Goal: Task Accomplishment & Management: Use online tool/utility

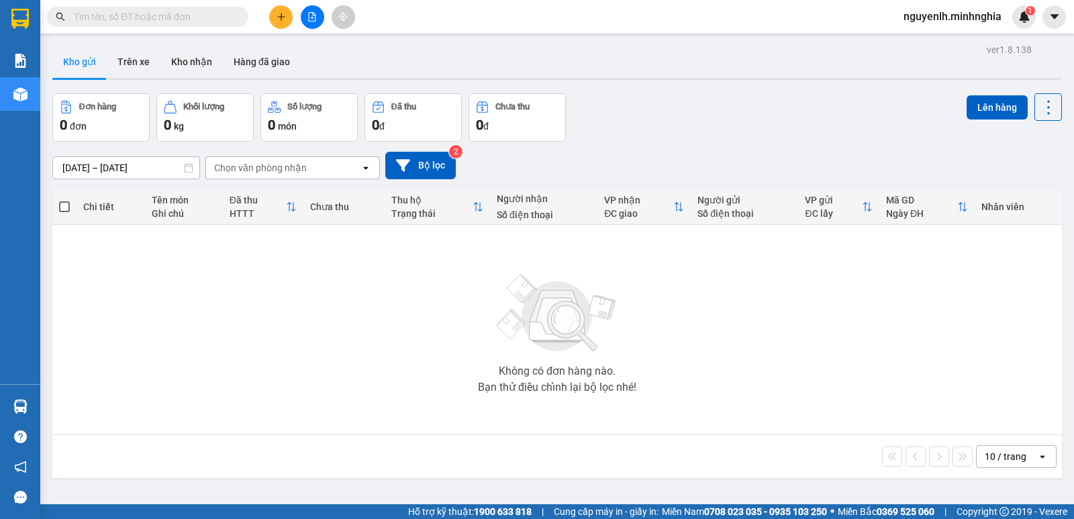
click at [299, 13] on div at bounding box center [312, 16] width 101 height 23
click at [321, 16] on button at bounding box center [312, 16] width 23 height 23
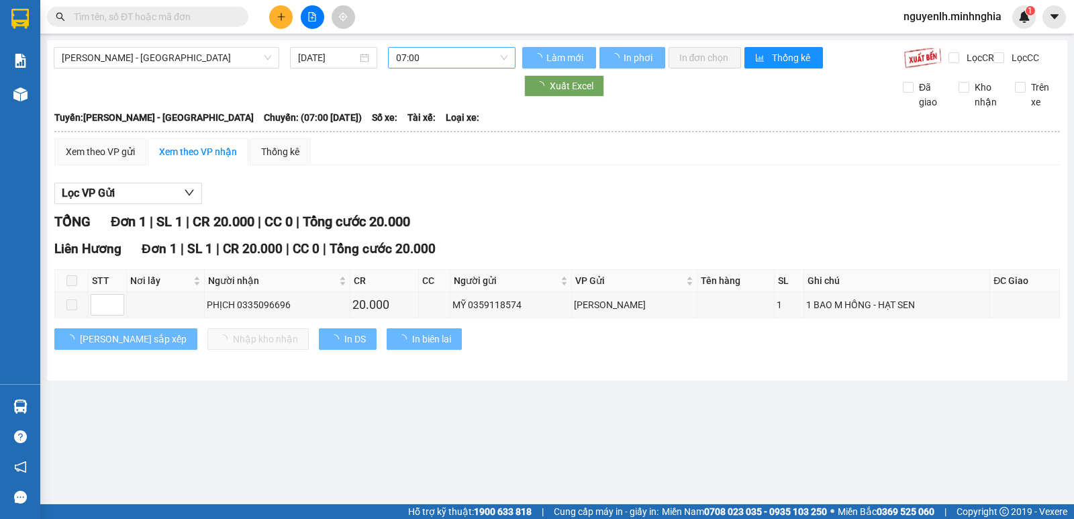
click at [430, 60] on span "07:00" at bounding box center [451, 58] width 111 height 20
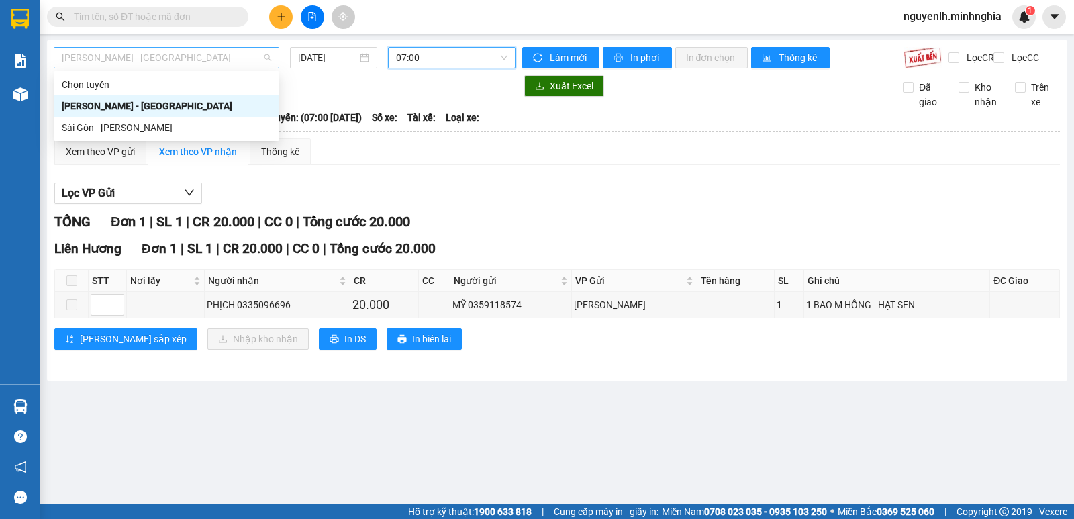
click at [206, 64] on span "[PERSON_NAME] - [GEOGRAPHIC_DATA]" at bounding box center [166, 58] width 209 height 20
click at [171, 131] on div "Sài Gòn - [PERSON_NAME]" at bounding box center [166, 127] width 209 height 15
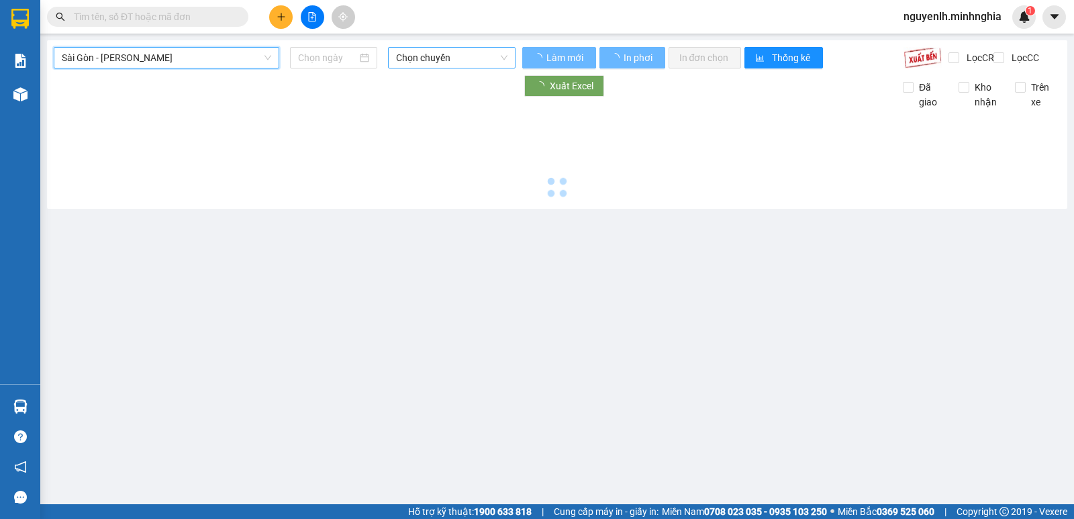
type input "[DATE]"
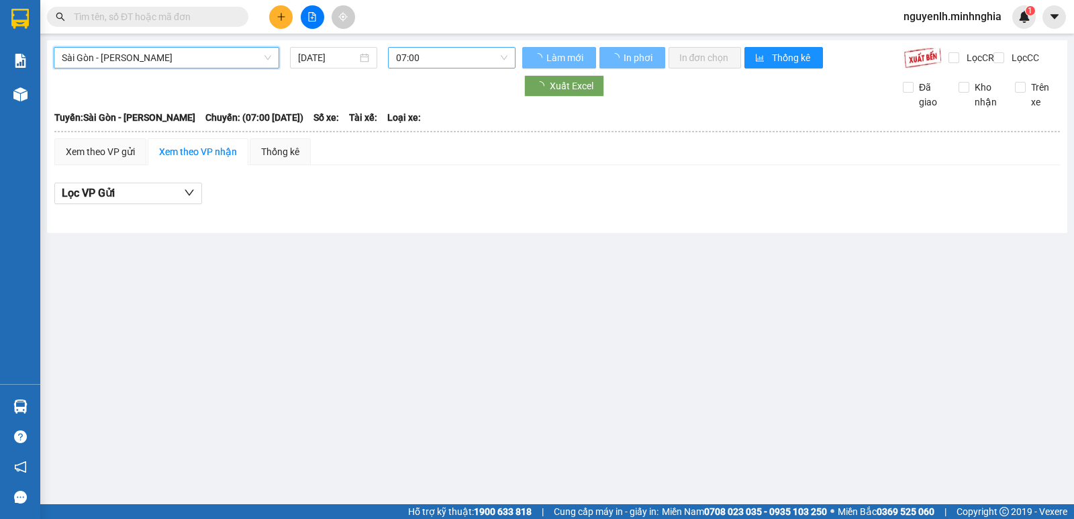
click at [446, 55] on span "07:00" at bounding box center [451, 58] width 111 height 20
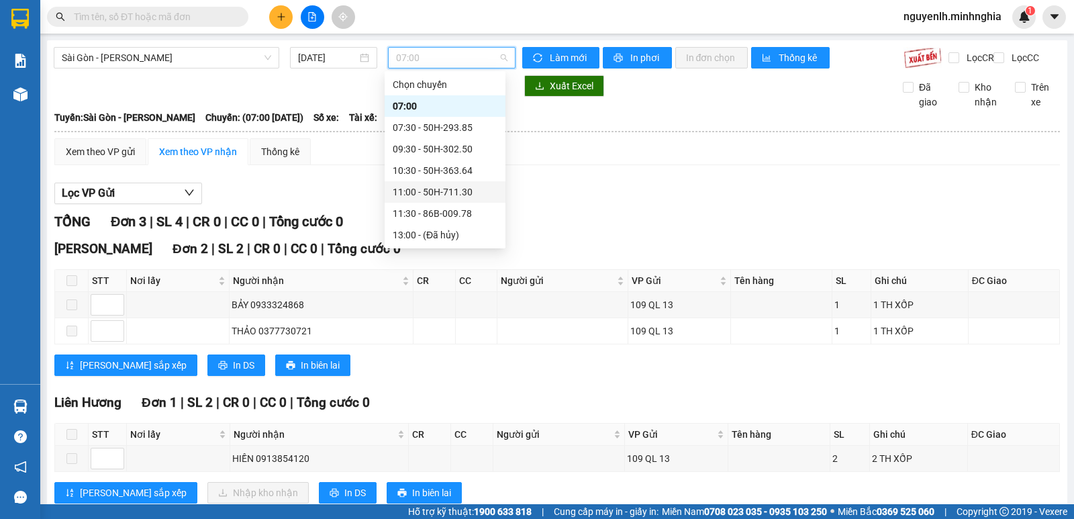
click at [448, 193] on div "11:00 - 50H-711.30" at bounding box center [445, 192] width 105 height 15
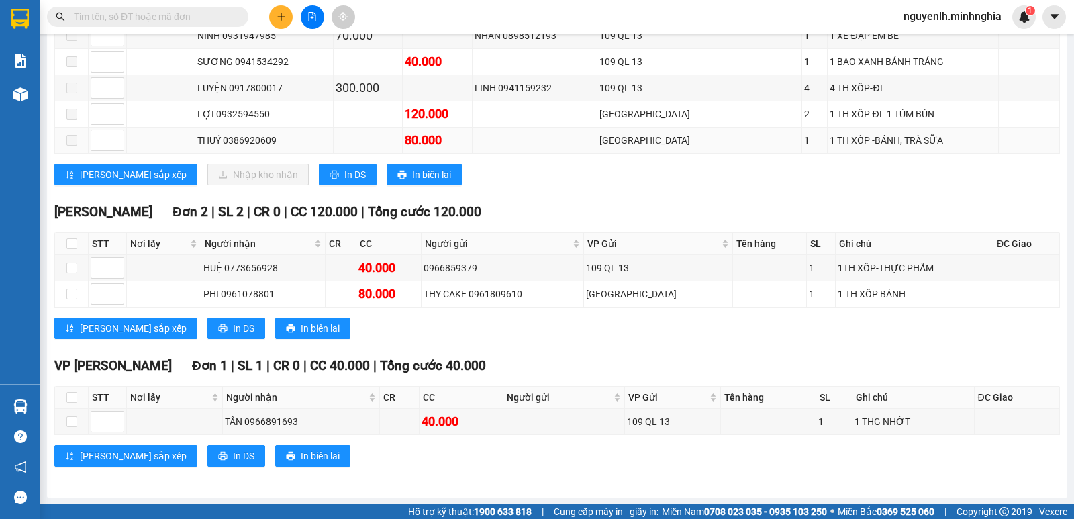
scroll to position [12, 0]
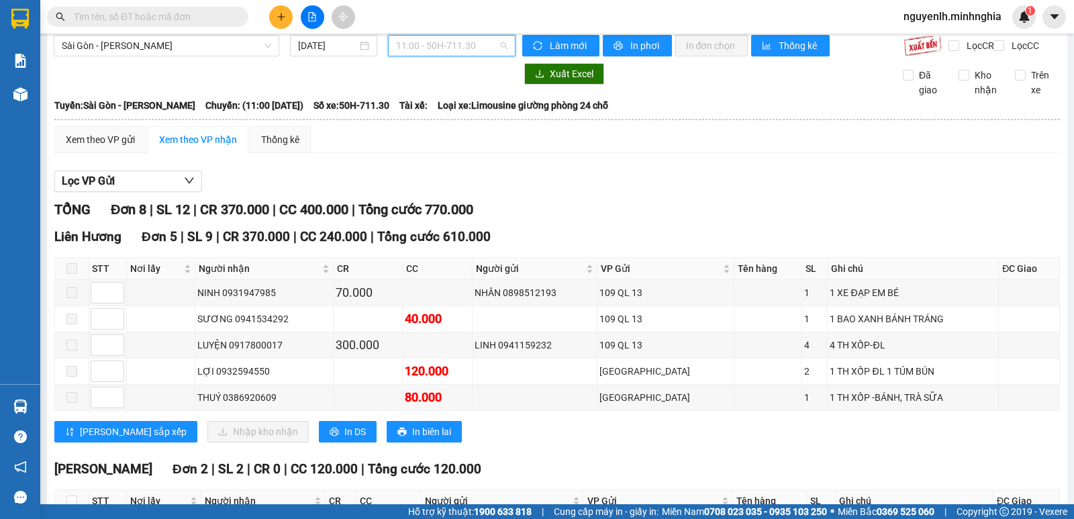
click at [465, 50] on span "11:00 - 50H-711.30" at bounding box center [451, 46] width 111 height 20
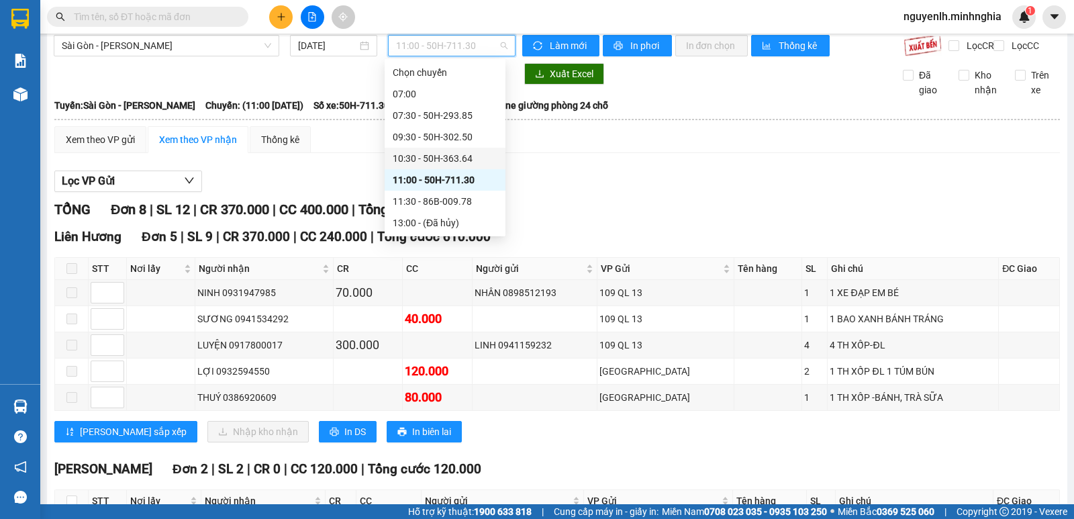
click at [469, 153] on div "10:30 - 50H-363.64" at bounding box center [445, 158] width 105 height 15
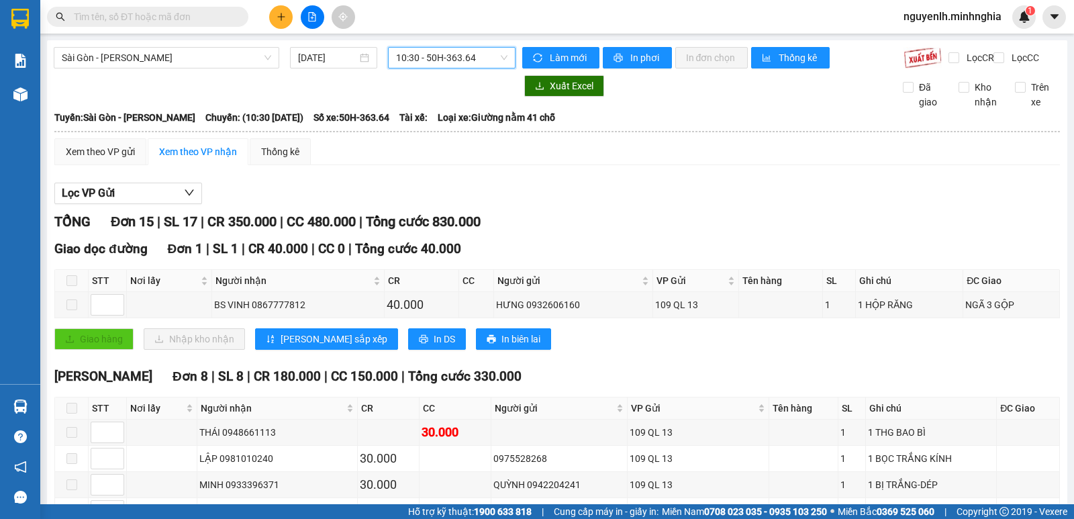
click at [419, 56] on span "10:30 - 50H-363.64" at bounding box center [451, 58] width 111 height 20
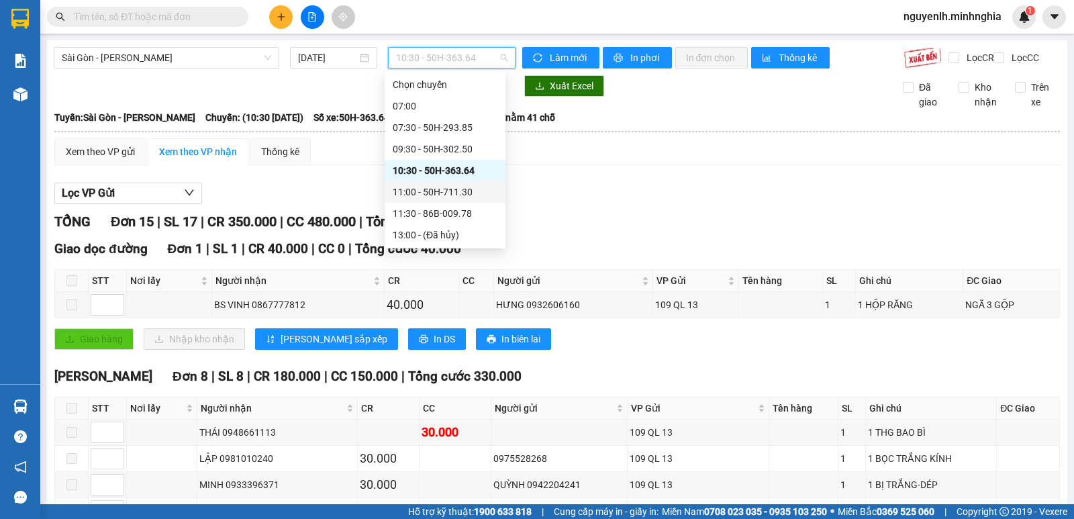
click at [404, 187] on div "11:00 - 50H-711.30" at bounding box center [445, 192] width 105 height 15
